Goal: Task Accomplishment & Management: Complete application form

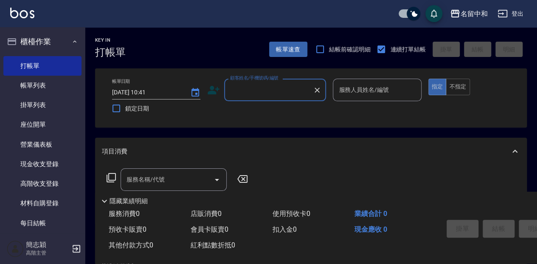
click at [264, 90] on input "顧客姓名/手機號碼/編號" at bounding box center [268, 89] width 81 height 15
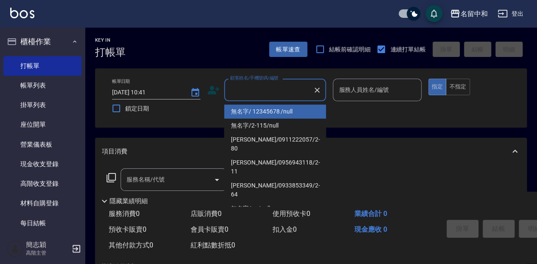
drag, startPoint x: 268, startPoint y: 112, endPoint x: 328, endPoint y: 106, distance: 60.1
click at [268, 112] on li "無名字/ 12345678 /null" at bounding box center [275, 111] width 102 height 14
type input "無名字/ 12345678 /null"
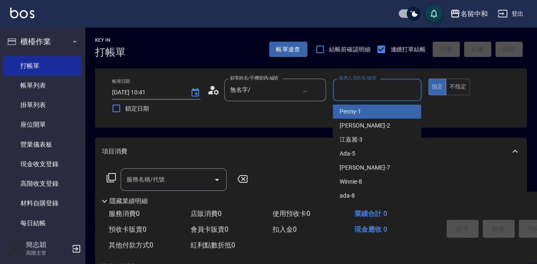
click at [354, 90] on input "服務人員姓名/編號" at bounding box center [377, 89] width 81 height 15
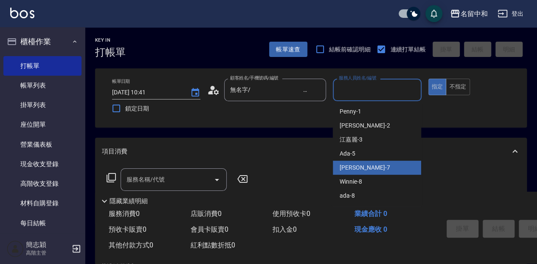
click at [357, 165] on span "[PERSON_NAME] -7" at bounding box center [365, 167] width 50 height 9
type input "[PERSON_NAME]-7"
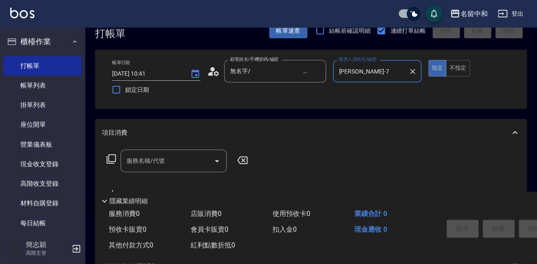
scroll to position [28, 0]
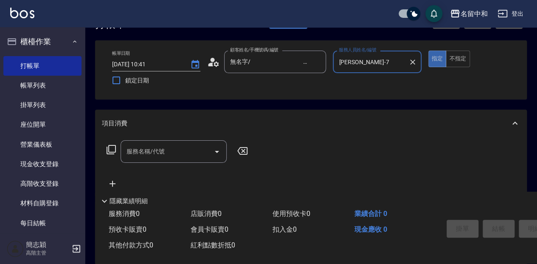
click at [172, 153] on input "服務名稱/代號" at bounding box center [167, 151] width 86 height 15
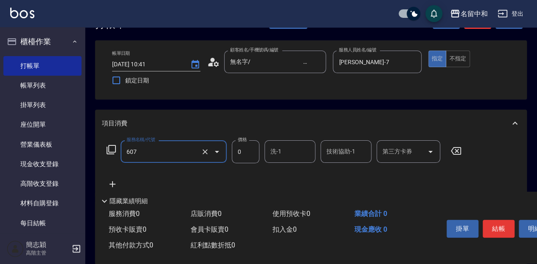
type input "魚子單次0(607)"
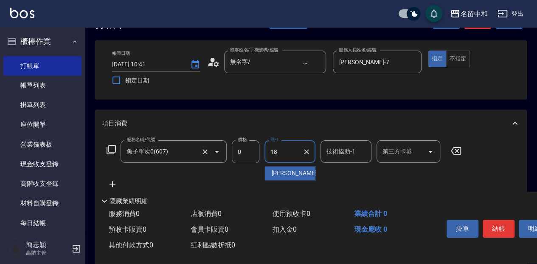
type input "[PERSON_NAME]-18"
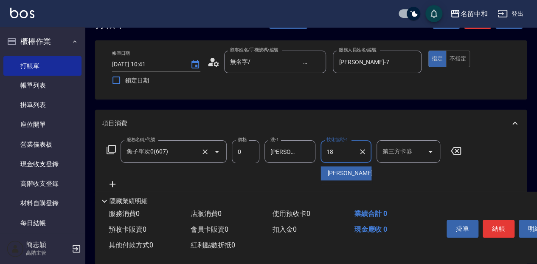
type input "[PERSON_NAME]-18"
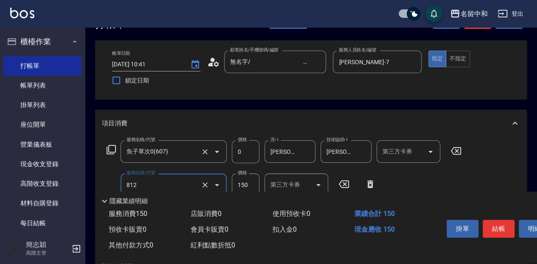
type input "單梳(812)"
type input "100"
click at [494, 221] on button "結帳" at bounding box center [499, 228] width 32 height 18
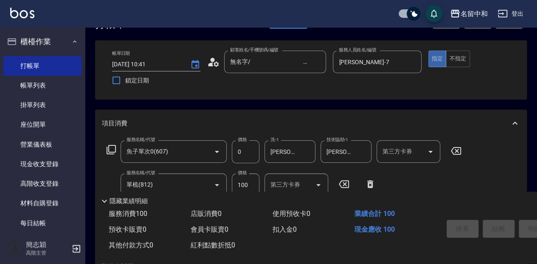
type input "[DATE] 12:16"
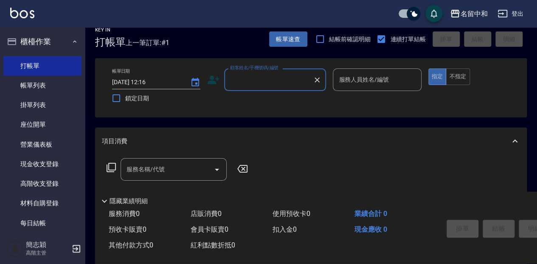
scroll to position [0, 0]
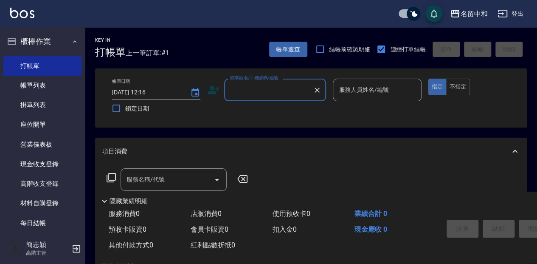
click at [250, 93] on input "顧客姓名/手機號碼/編號" at bounding box center [268, 89] width 81 height 15
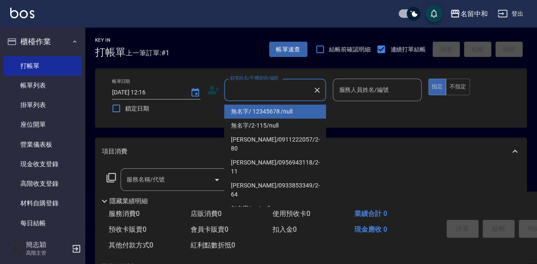
drag, startPoint x: 255, startPoint y: 110, endPoint x: 362, endPoint y: 105, distance: 107.9
click at [255, 110] on li "無名字/ 12345678 /null" at bounding box center [275, 111] width 102 height 14
type input "無名字/ 12345678 /null"
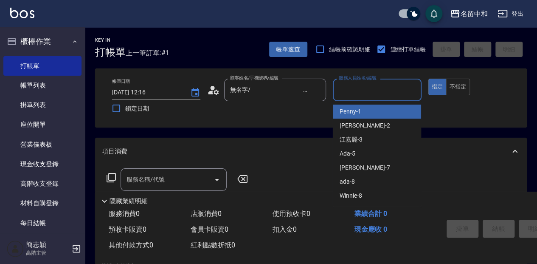
click at [364, 91] on input "服務人員姓名/編號" at bounding box center [377, 89] width 81 height 15
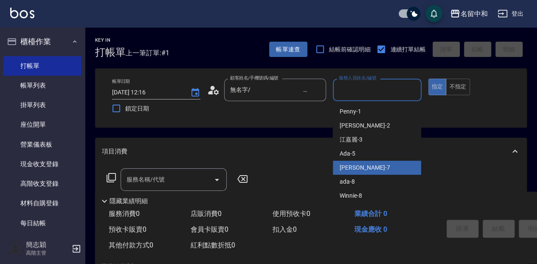
click at [380, 168] on div "[PERSON_NAME] -7" at bounding box center [377, 167] width 88 height 14
type input "[PERSON_NAME]-7"
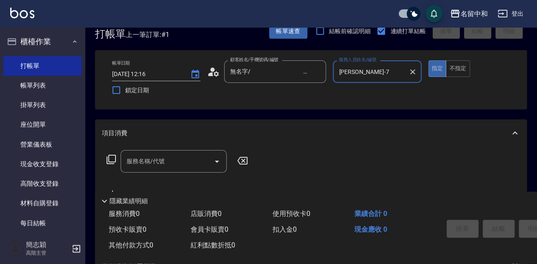
scroll to position [28, 0]
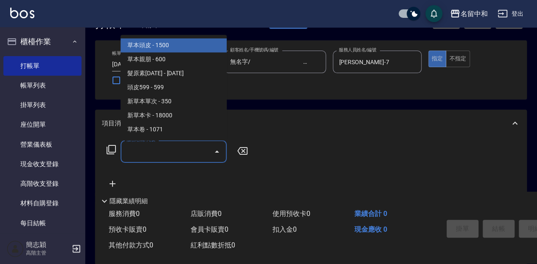
click at [170, 150] on input "服務名稱/代號" at bounding box center [167, 151] width 86 height 15
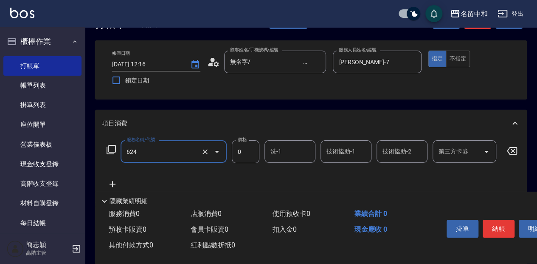
type input "醫學單次0(624)"
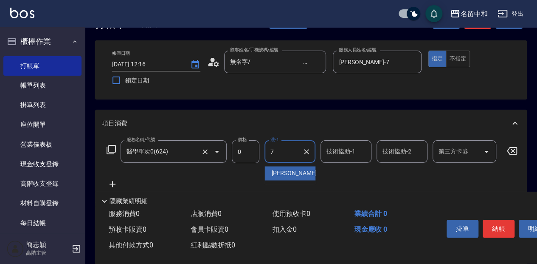
type input "[PERSON_NAME]-7"
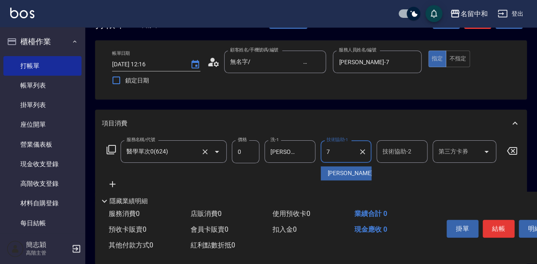
type input "[PERSON_NAME]-7"
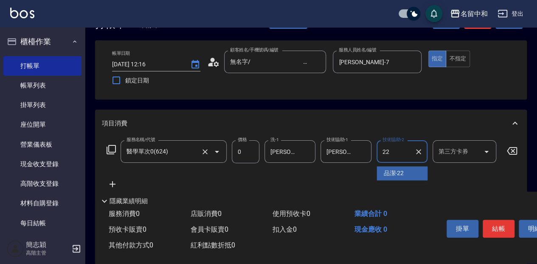
type input "品潔-22"
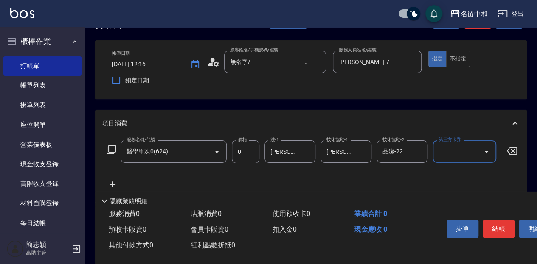
click at [495, 227] on button "結帳" at bounding box center [499, 228] width 32 height 18
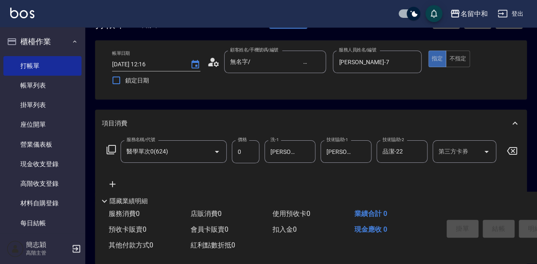
type input "[DATE] 12:17"
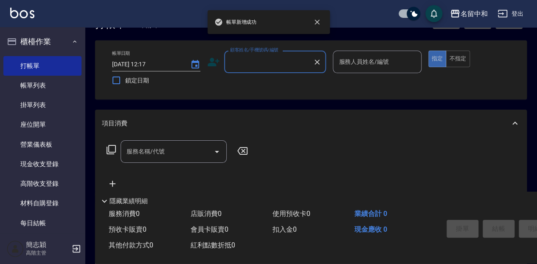
scroll to position [0, 0]
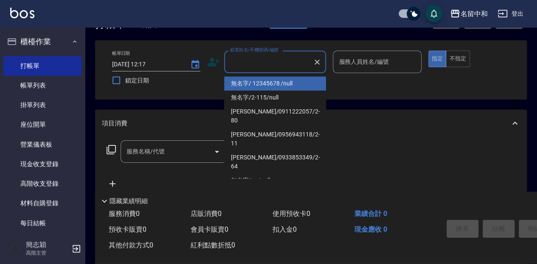
drag, startPoint x: 250, startPoint y: 61, endPoint x: 256, endPoint y: 85, distance: 24.5
click at [250, 62] on input "顧客姓名/手機號碼/編號" at bounding box center [268, 61] width 81 height 15
click at [256, 86] on li "無名字/ 12345678 /null" at bounding box center [275, 83] width 102 height 14
type input "無名字/ 12345678 /null"
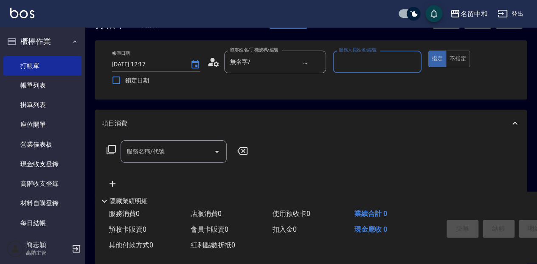
drag, startPoint x: 365, startPoint y: 58, endPoint x: 362, endPoint y: 62, distance: 4.4
click at [363, 58] on input "服務人員姓名/編號" at bounding box center [377, 61] width 81 height 15
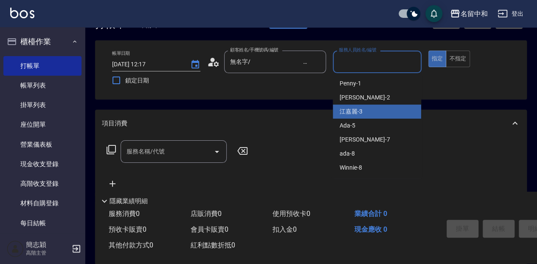
click at [365, 111] on div "[PERSON_NAME]-3" at bounding box center [377, 111] width 88 height 14
type input "江嘉麗-3"
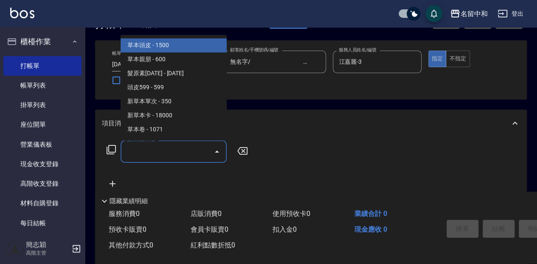
click at [150, 150] on div "服務名稱/代號 服務名稱/代號" at bounding box center [174, 151] width 106 height 22
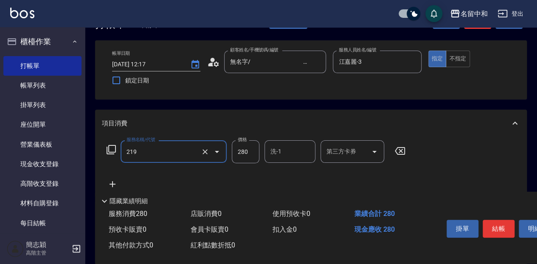
type input "洗髮280(219)"
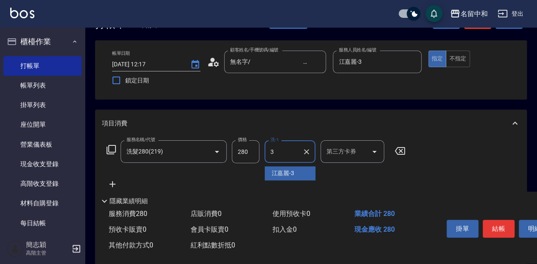
type input "江嘉麗-3"
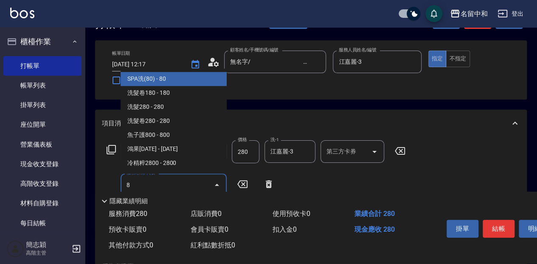
click at [156, 76] on span "SPA洗(80) - 80" at bounding box center [174, 79] width 106 height 14
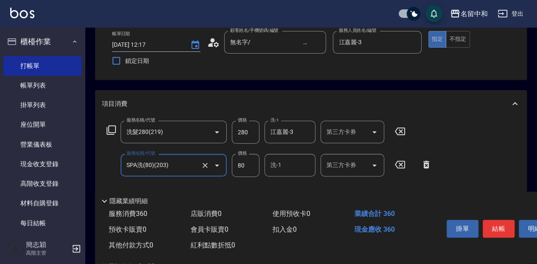
scroll to position [56, 0]
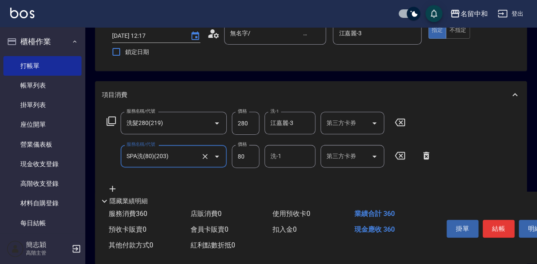
type input "SPA洗(80)(203)"
click at [248, 160] on input "80" at bounding box center [246, 156] width 28 height 23
type input "100"
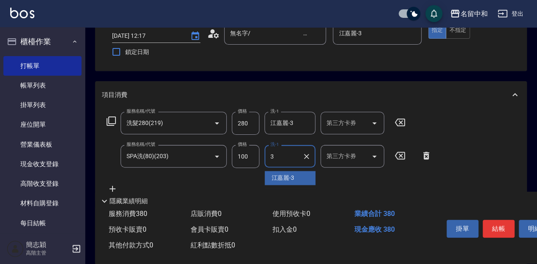
type input "江嘉麗-3"
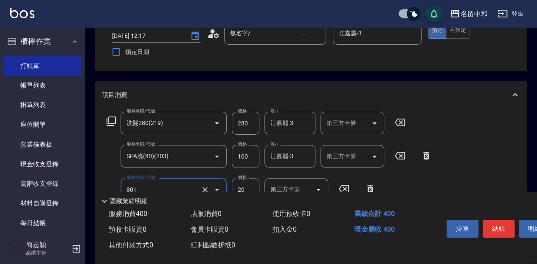
type input "潤絲20(801)"
type input "江嘉麗-3"
click at [491, 225] on button "結帳" at bounding box center [499, 228] width 32 height 18
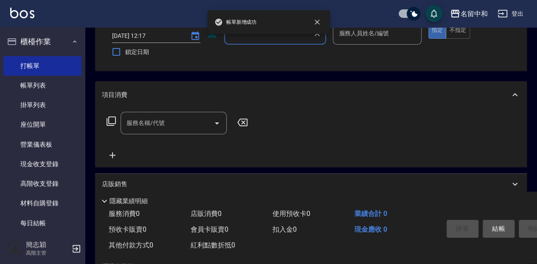
scroll to position [0, 0]
click at [254, 40] on input "顧客姓名/手機號碼/編號" at bounding box center [268, 33] width 81 height 15
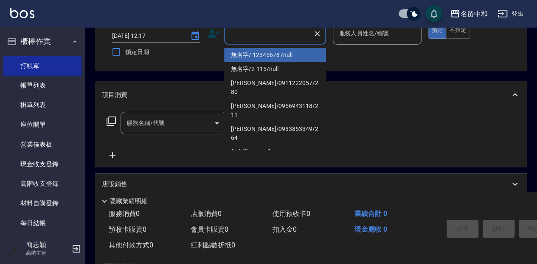
click at [257, 53] on li "無名字/ 12345678 /null" at bounding box center [275, 55] width 102 height 14
type input "無名字/ 12345678 /null"
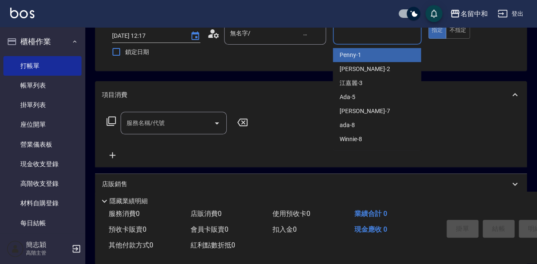
click at [344, 40] on input "服務人員姓名/編號" at bounding box center [377, 33] width 81 height 15
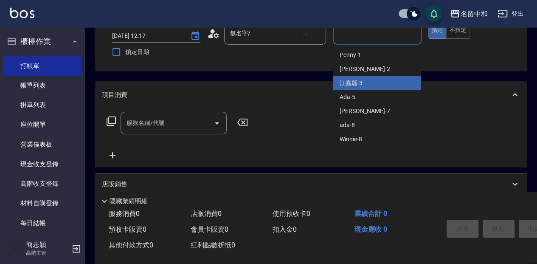
click at [361, 83] on span "[PERSON_NAME]-3" at bounding box center [351, 83] width 23 height 9
type input "江嘉麗-3"
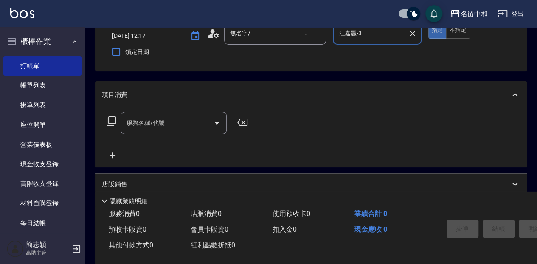
drag, startPoint x: 451, startPoint y: 30, endPoint x: 432, endPoint y: 40, distance: 21.6
click at [451, 30] on button "不指定" at bounding box center [458, 30] width 24 height 17
click at [166, 121] on input "服務名稱/代號" at bounding box center [167, 122] width 86 height 15
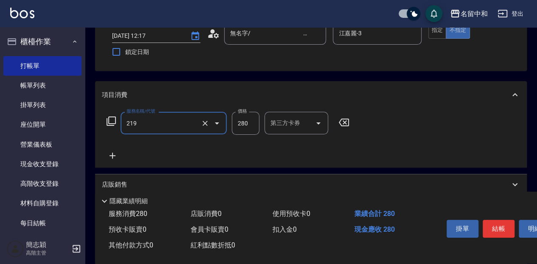
type input "洗髮280(219)"
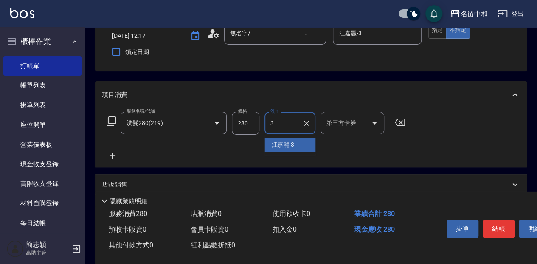
type input "江嘉麗-3"
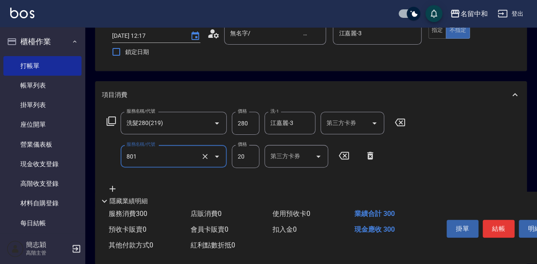
type input "潤絲20(801)"
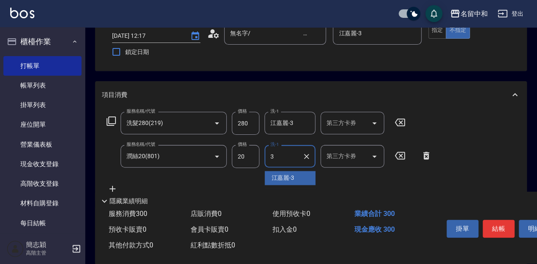
type input "江嘉麗-3"
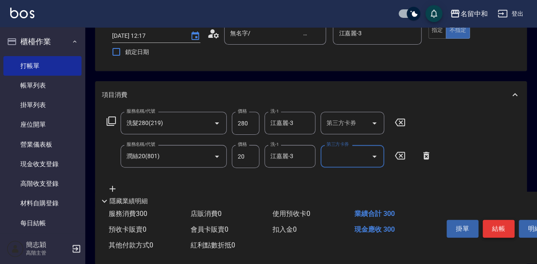
click at [498, 230] on button "結帳" at bounding box center [499, 228] width 32 height 18
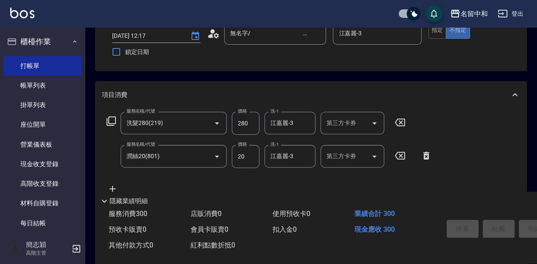
type input "[DATE] 12:18"
